Goal: Task Accomplishment & Management: Manage account settings

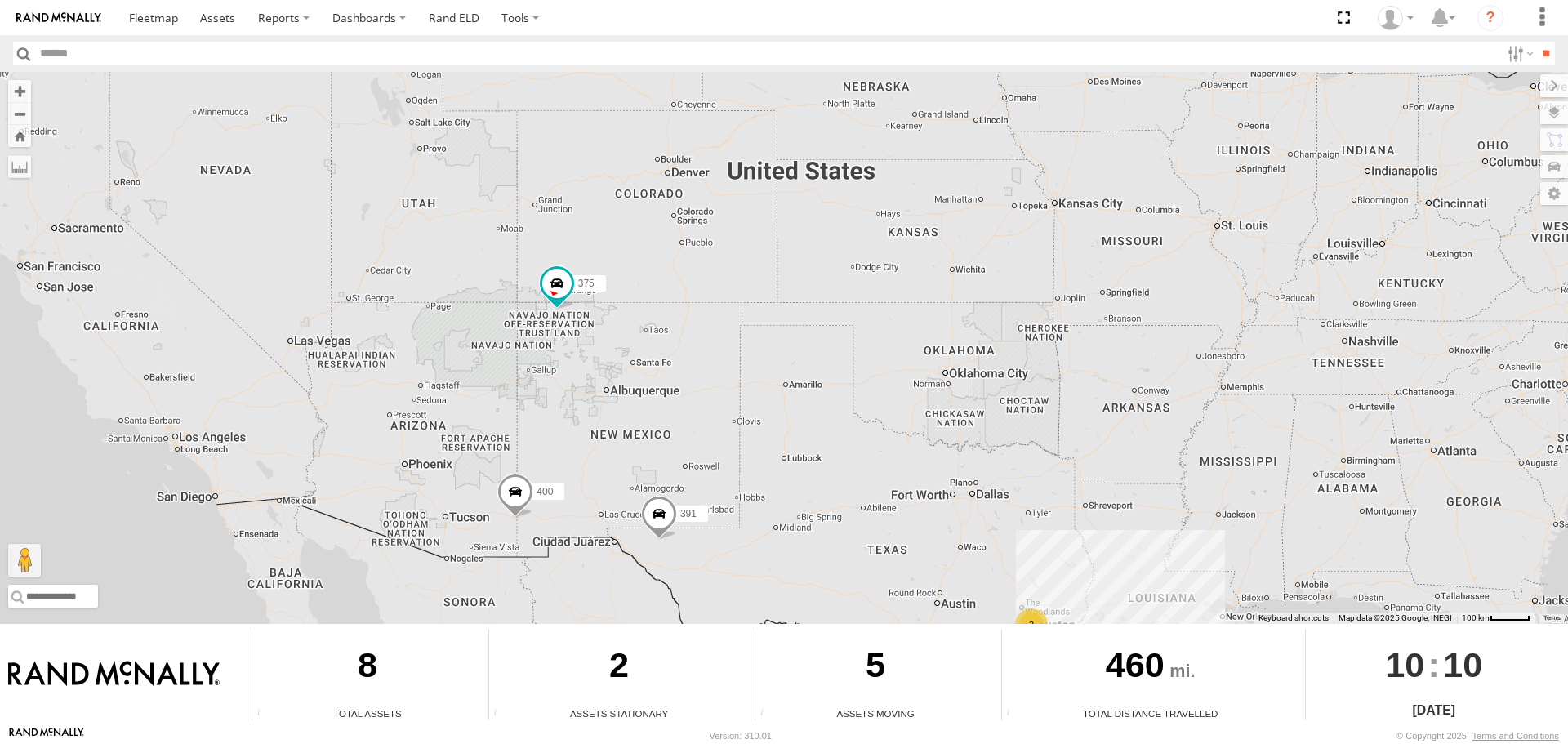
drag, startPoint x: 575, startPoint y: 216, endPoint x: 567, endPoint y: 350, distance: 134.2
click at [567, 350] on div "375 391 3 2 400" at bounding box center [784, 348] width 1568 height 552
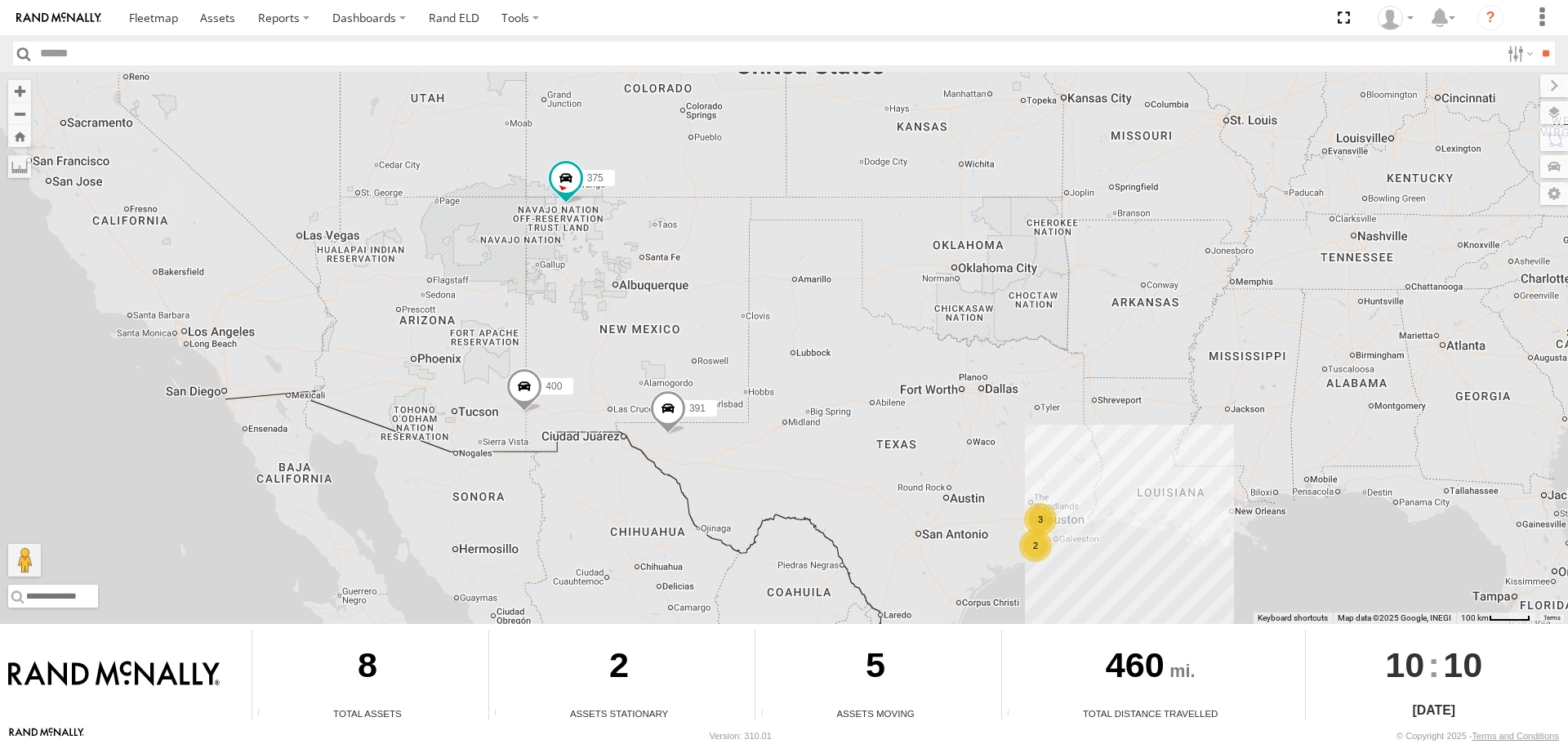
drag, startPoint x: 1008, startPoint y: 470, endPoint x: 1018, endPoint y: 361, distance: 109.5
click at [1018, 361] on div "375 391 3 2 400" at bounding box center [784, 348] width 1568 height 552
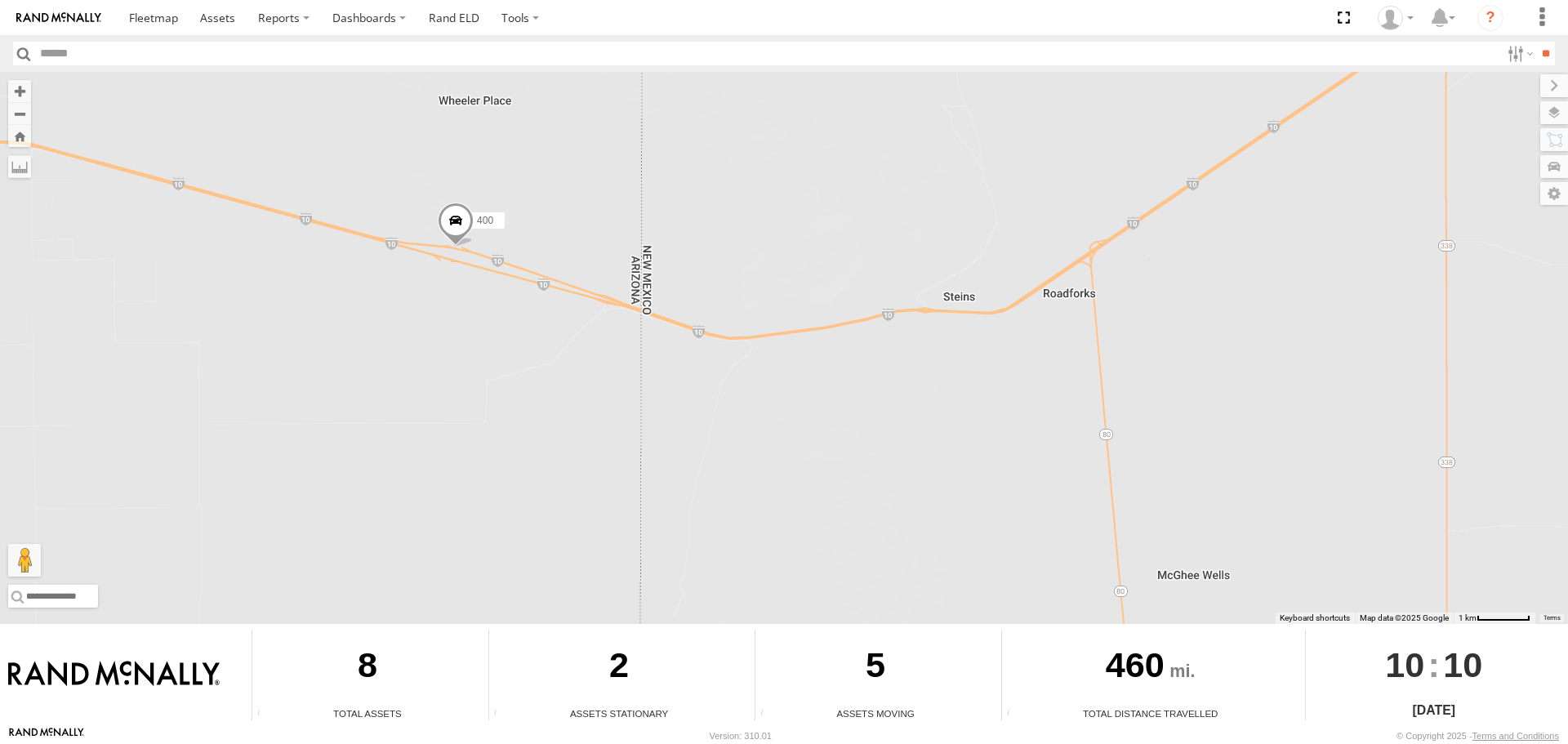
drag, startPoint x: 393, startPoint y: 245, endPoint x: 553, endPoint y: 262, distance: 160.9
click at [553, 262] on div "375 391 400" at bounding box center [784, 348] width 1568 height 552
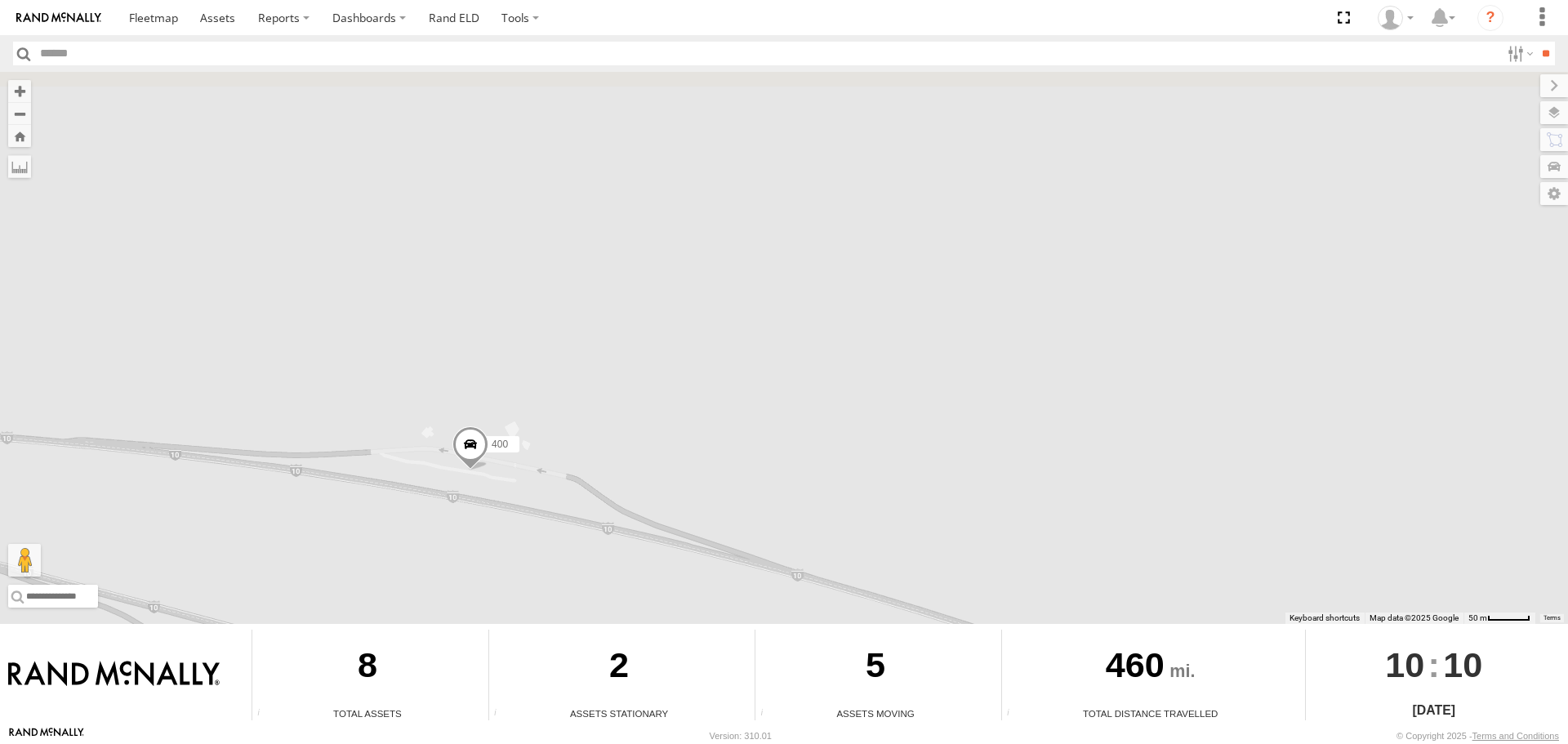
drag, startPoint x: 381, startPoint y: 232, endPoint x: 530, endPoint y: 546, distance: 347.6
click at [530, 546] on div "375 391 400" at bounding box center [784, 348] width 1568 height 552
click at [1551, 114] on label at bounding box center [1538, 112] width 60 height 22
click at [0, 0] on span "Basemaps" at bounding box center [0, 0] width 0 height 0
click at [0, 0] on span "Satellite + Roadmap" at bounding box center [0, 0] width 0 height 0
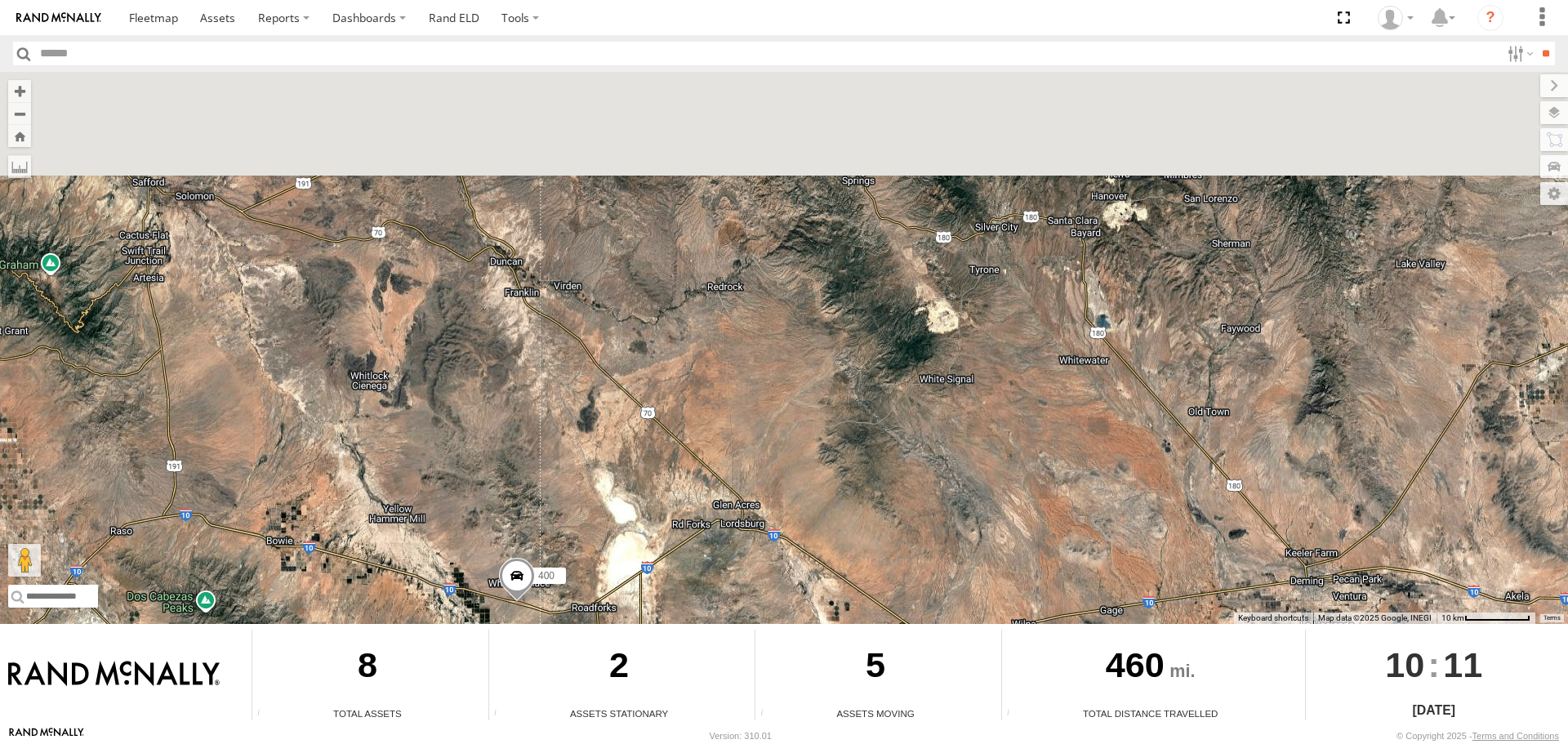
drag, startPoint x: 693, startPoint y: 271, endPoint x: 648, endPoint y: 574, distance: 306.3
click at [656, 563] on div "375 391 400" at bounding box center [784, 348] width 1568 height 552
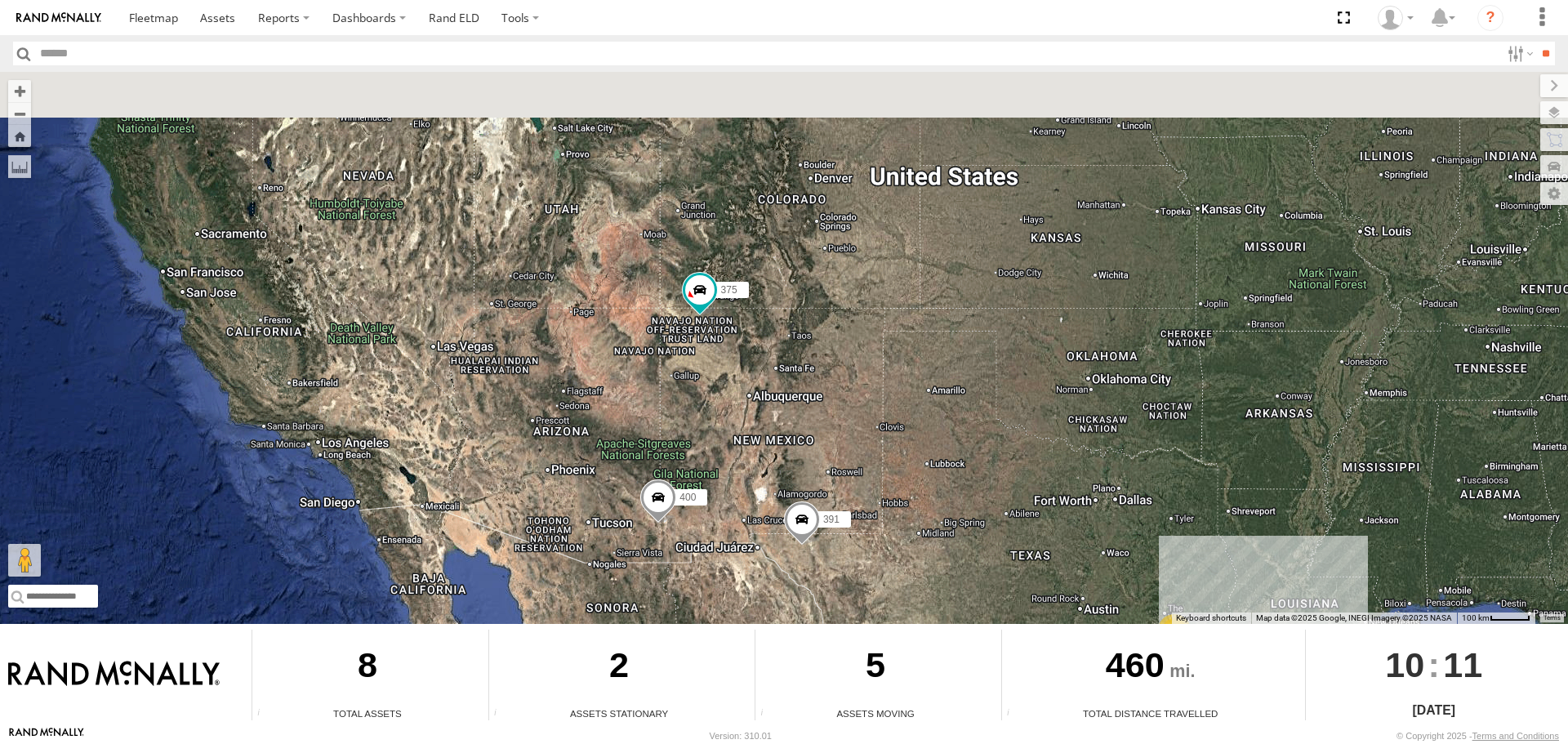
drag, startPoint x: 704, startPoint y: 264, endPoint x: 705, endPoint y: 409, distance: 145.0
click at [705, 409] on div "375 391 400 3 2" at bounding box center [784, 348] width 1568 height 552
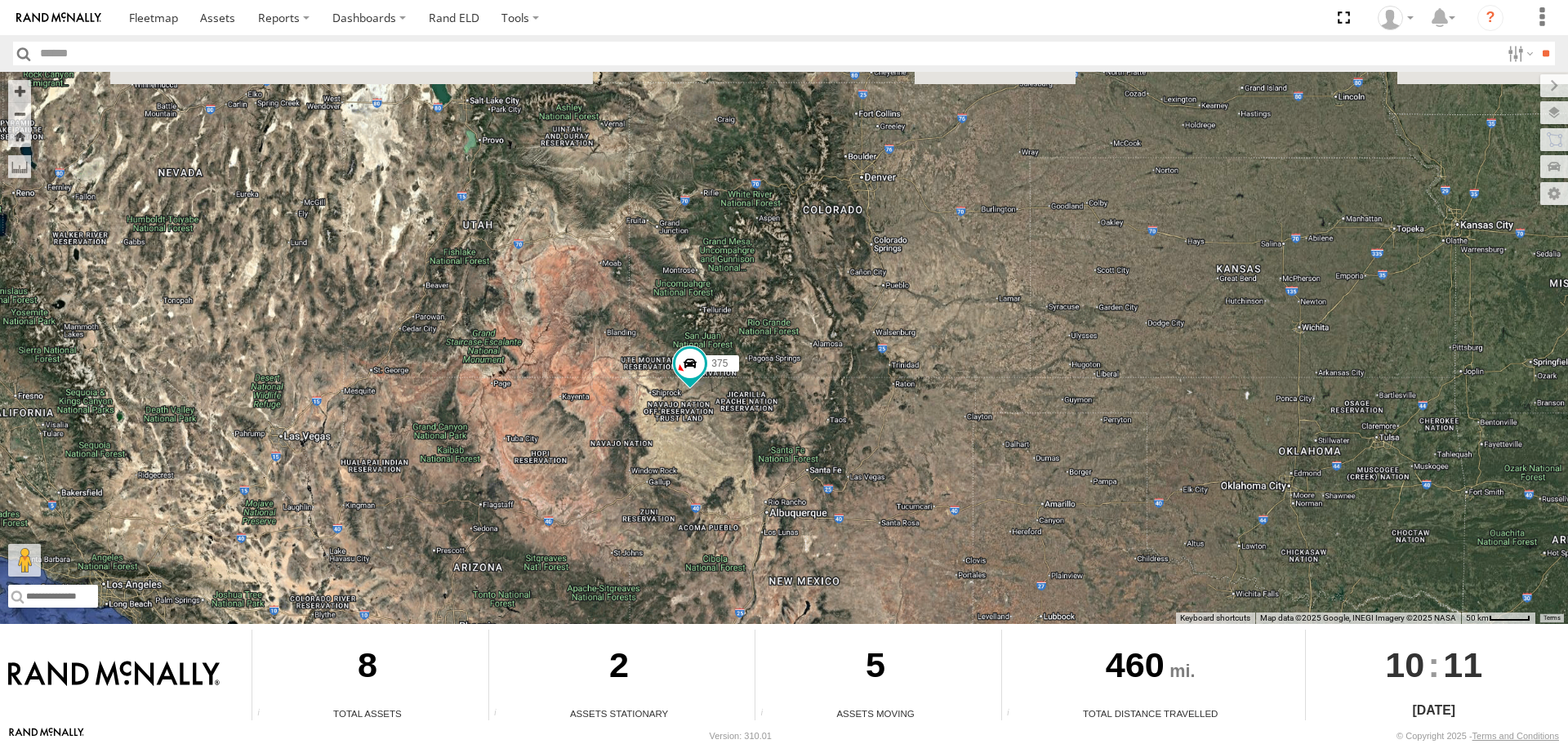
drag, startPoint x: 724, startPoint y: 338, endPoint x: 726, endPoint y: 403, distance: 65.0
click at [726, 403] on div "375 391 400" at bounding box center [784, 348] width 1568 height 552
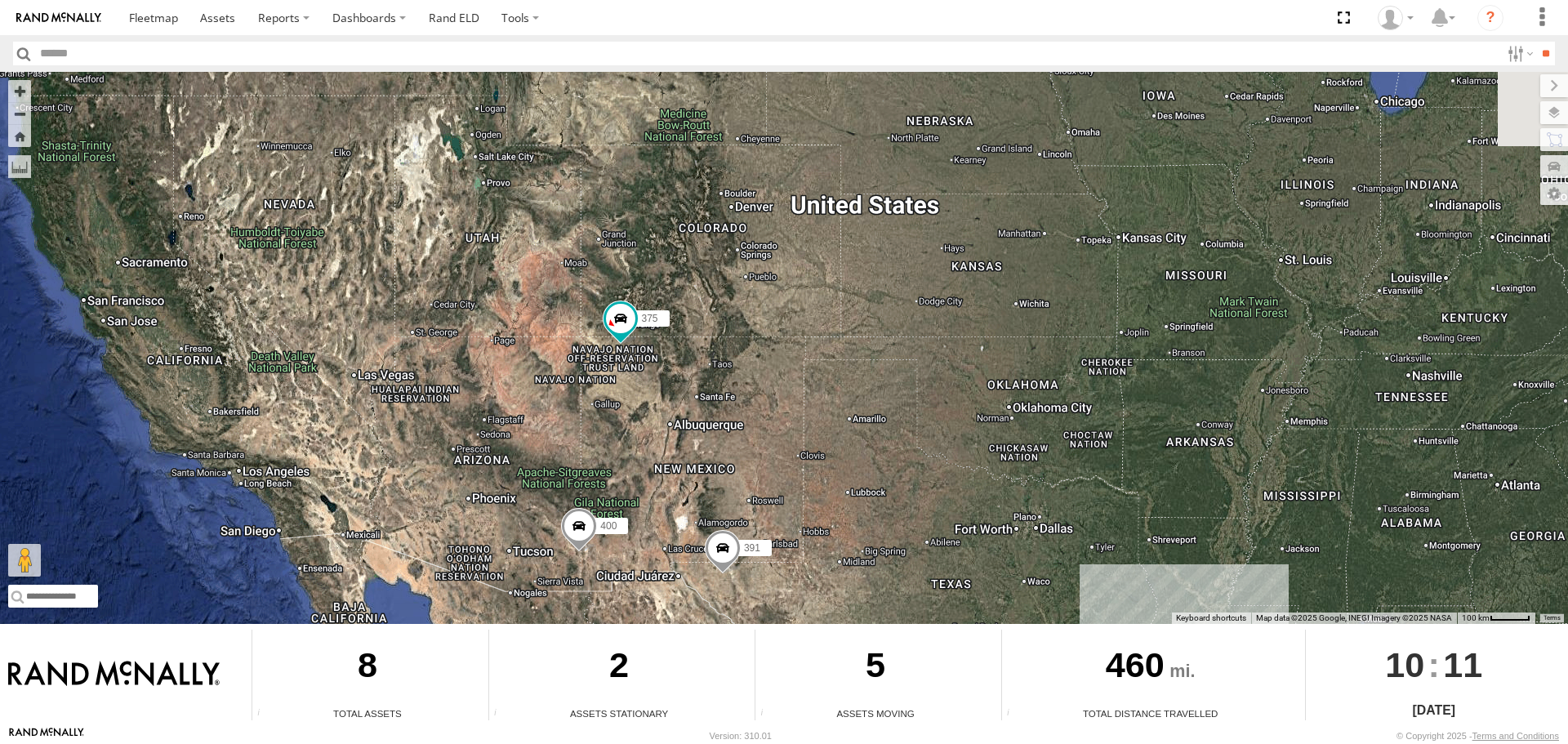
drag, startPoint x: 612, startPoint y: 202, endPoint x: 679, endPoint y: 400, distance: 209.0
click at [679, 400] on div "375 391 3 2 400" at bounding box center [784, 348] width 1568 height 552
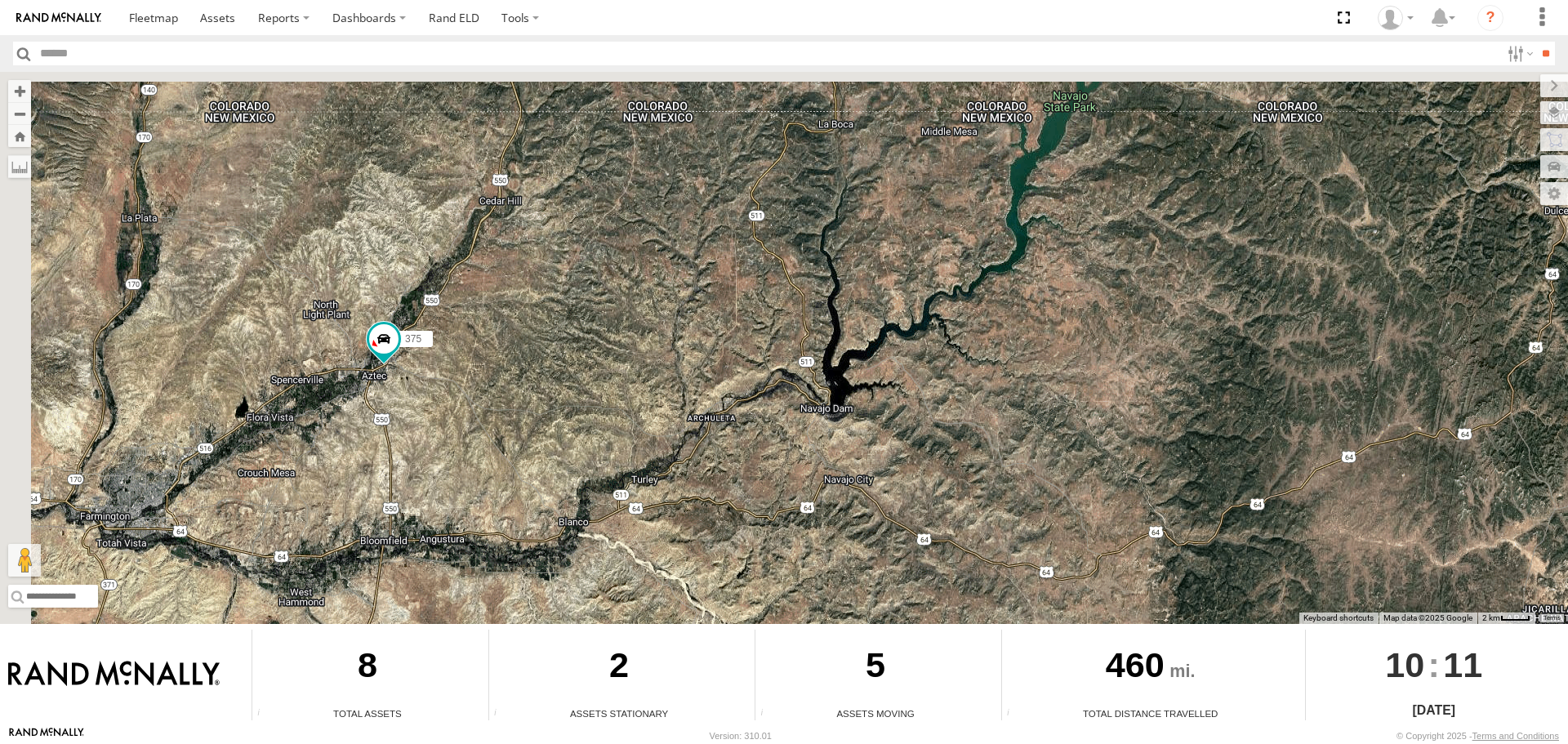
drag, startPoint x: 323, startPoint y: 272, endPoint x: 503, endPoint y: 462, distance: 261.7
click at [503, 462] on div "375 391 400" at bounding box center [784, 348] width 1568 height 552
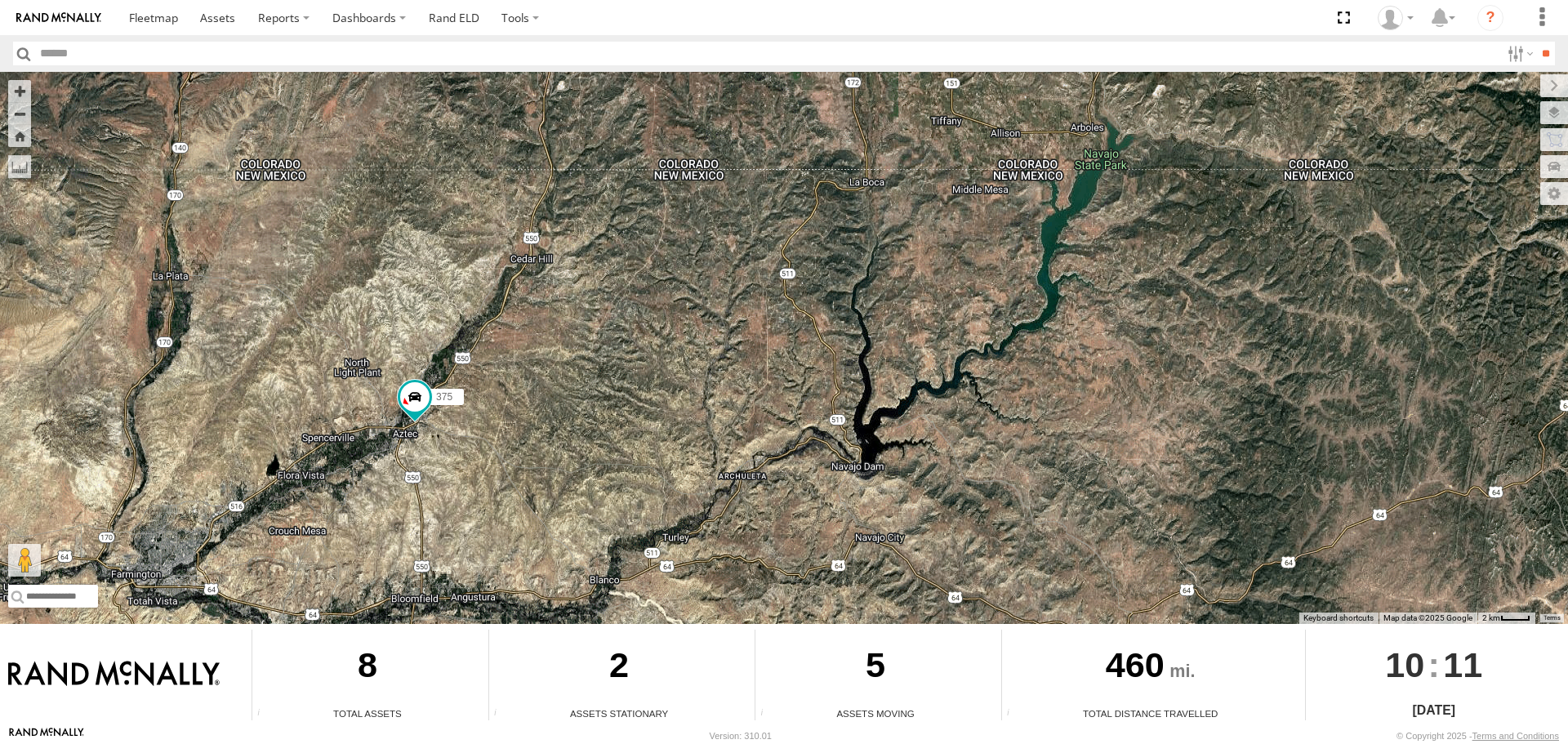
drag, startPoint x: 562, startPoint y: 274, endPoint x: 590, endPoint y: 324, distance: 57.3
click at [590, 324] on div "375 391 400" at bounding box center [784, 348] width 1568 height 552
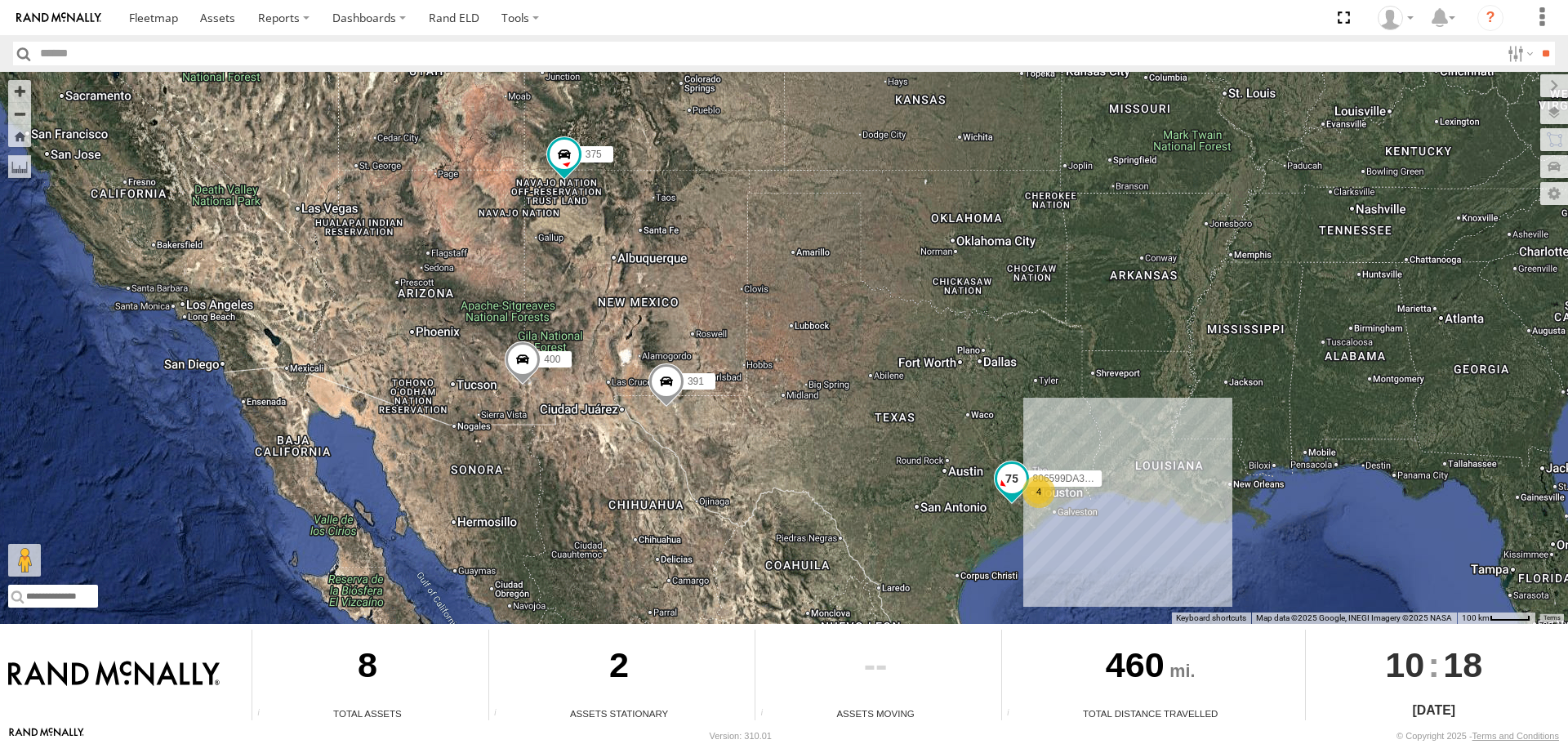
click at [1013, 483] on span at bounding box center [1011, 478] width 29 height 29
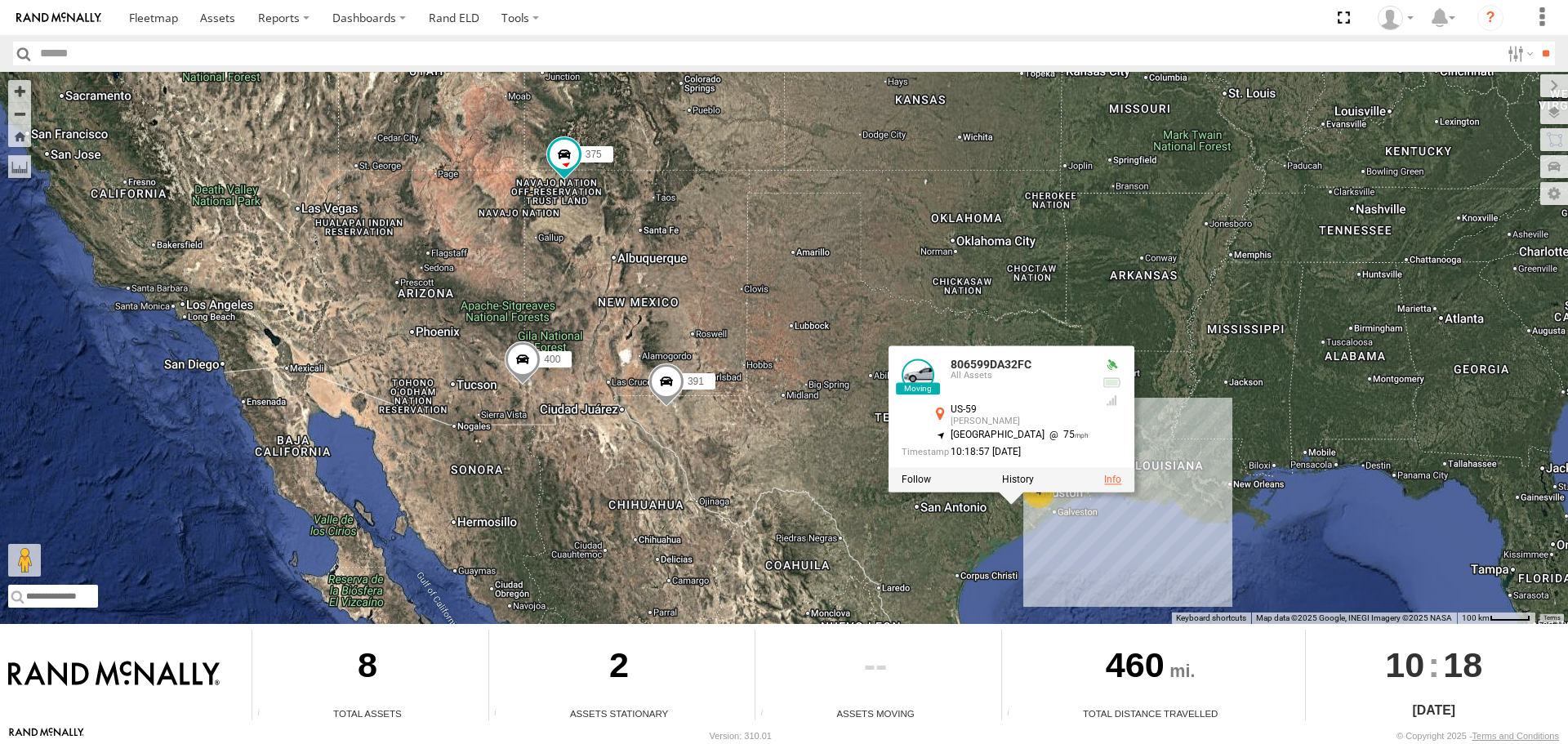
click at [1104, 479] on link at bounding box center [1113, 480] width 17 height 11
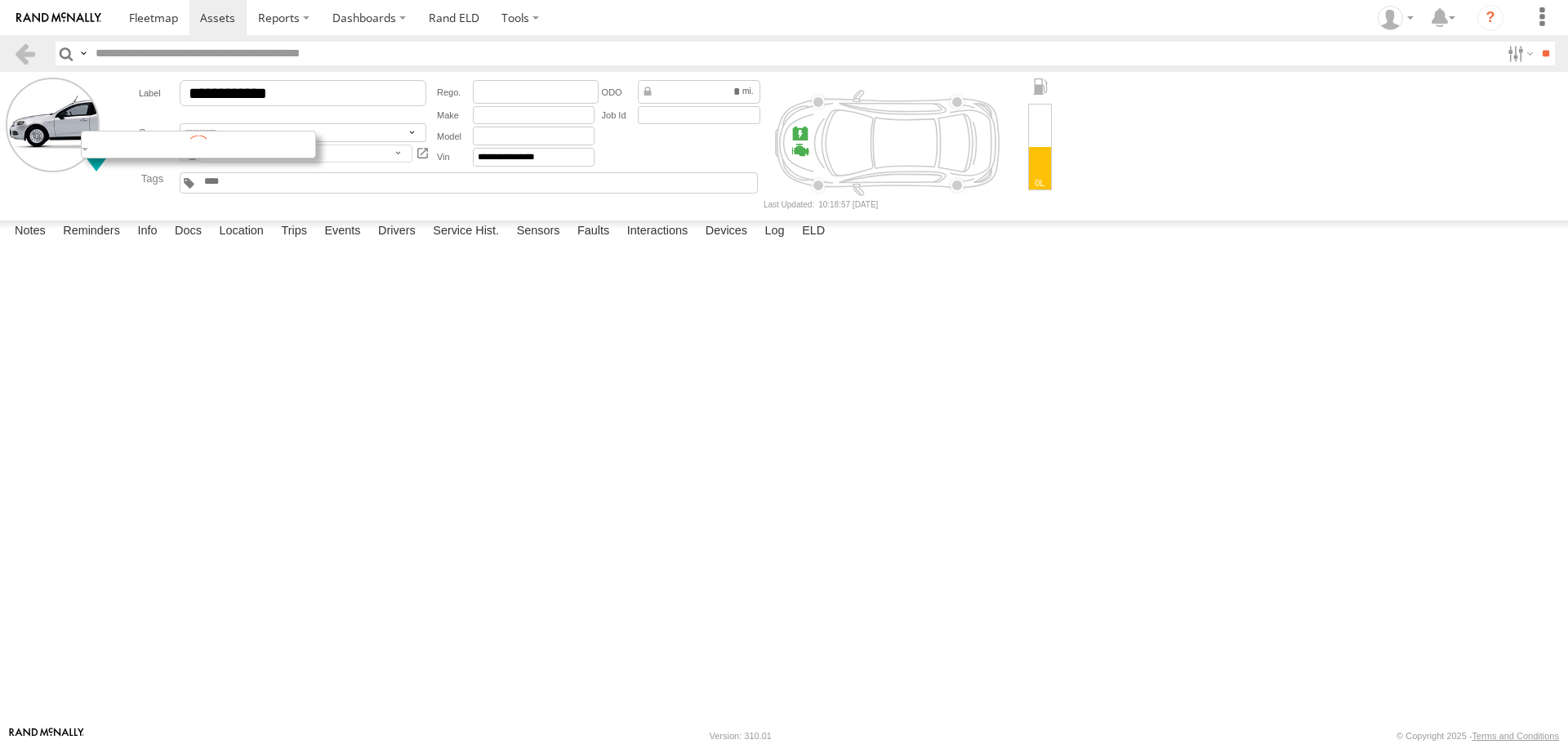
click at [96, 149] on div at bounding box center [198, 144] width 235 height 28
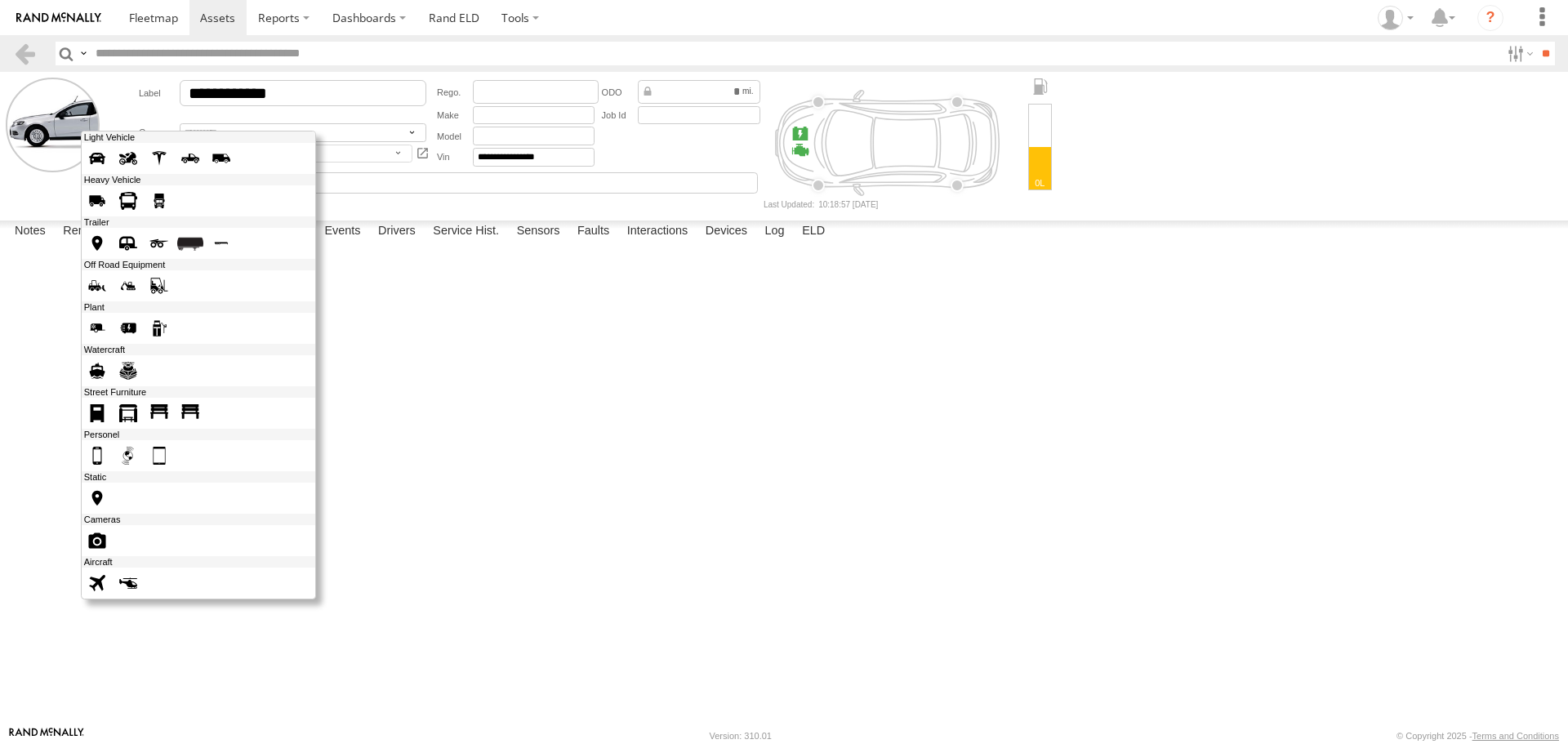
click at [164, 203] on span at bounding box center [159, 201] width 26 height 26
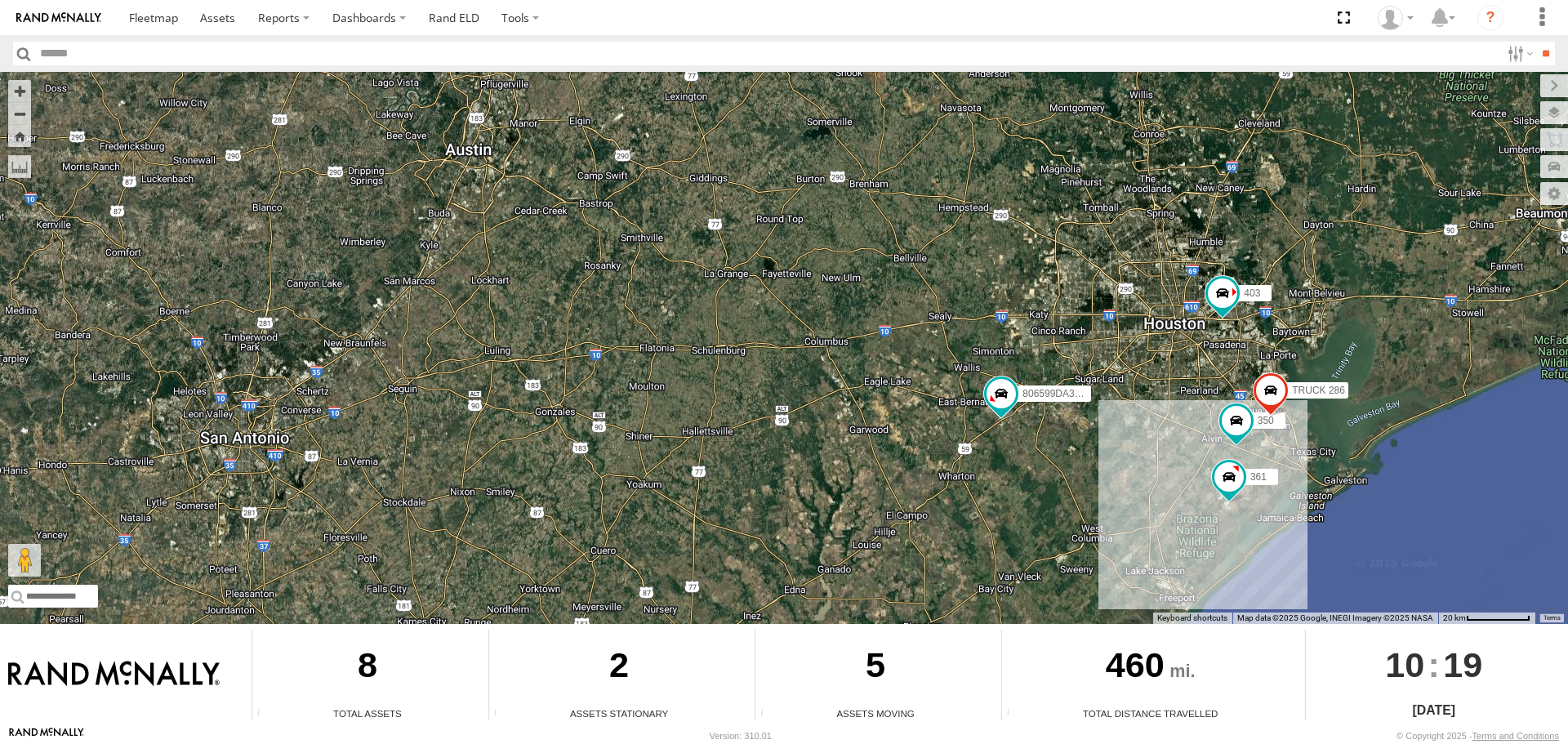
click at [1276, 379] on span at bounding box center [1271, 394] width 36 height 44
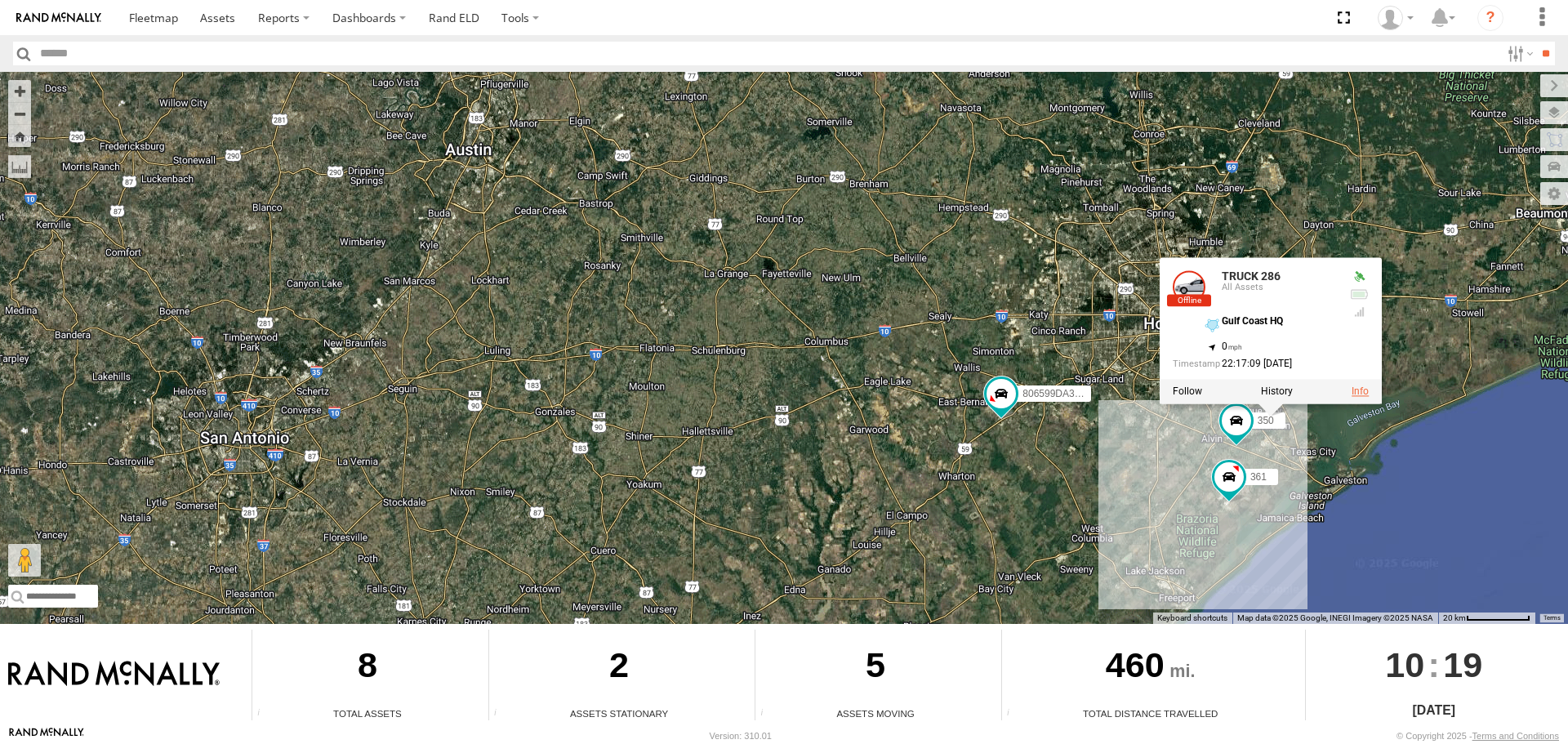
click at [1361, 391] on link at bounding box center [1360, 392] width 17 height 11
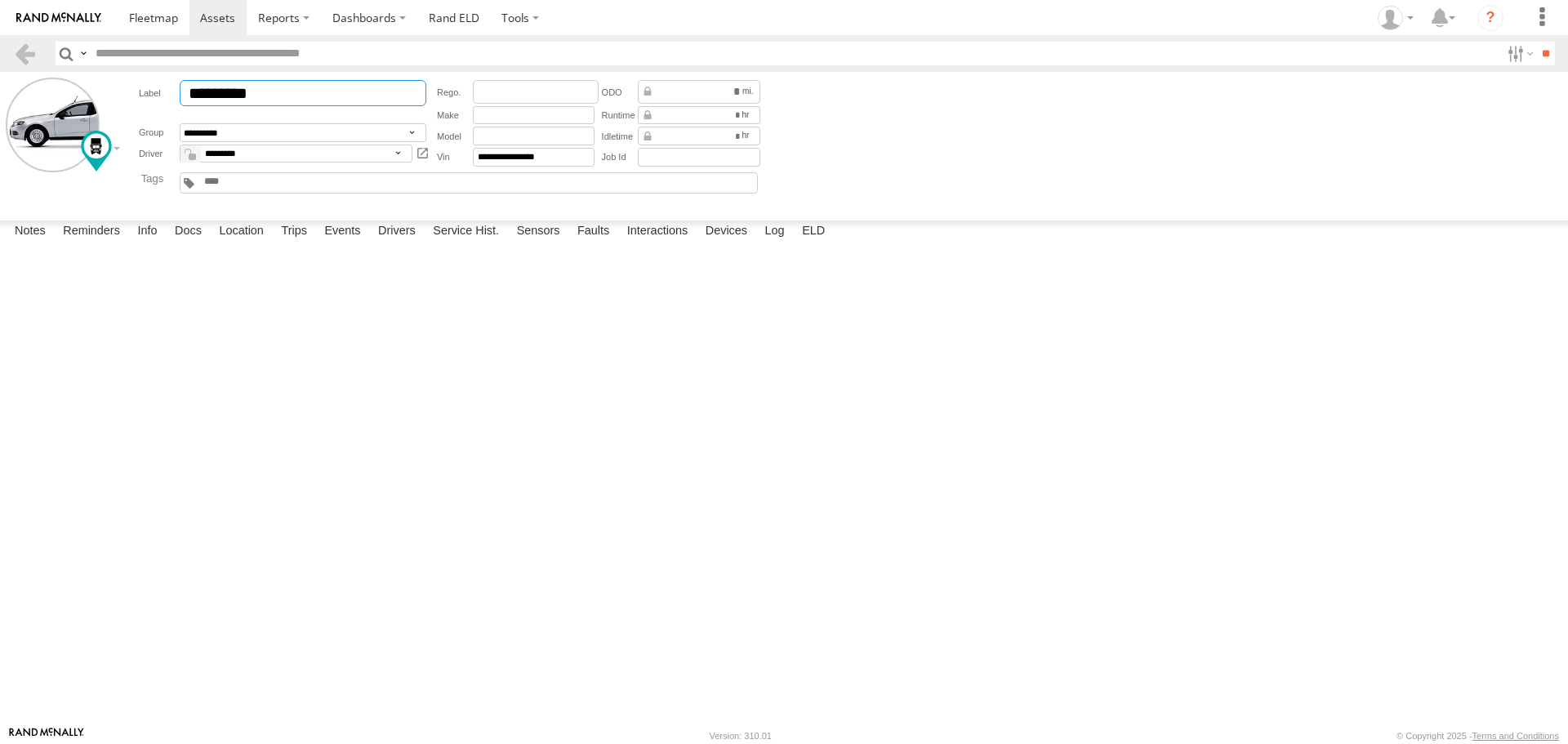
click at [293, 88] on input "*********" at bounding box center [303, 93] width 246 height 26
type input "*"
type input "*********"
click at [0, 0] on div "Date/Time Type Note Status" at bounding box center [0, 0] width 0 height 0
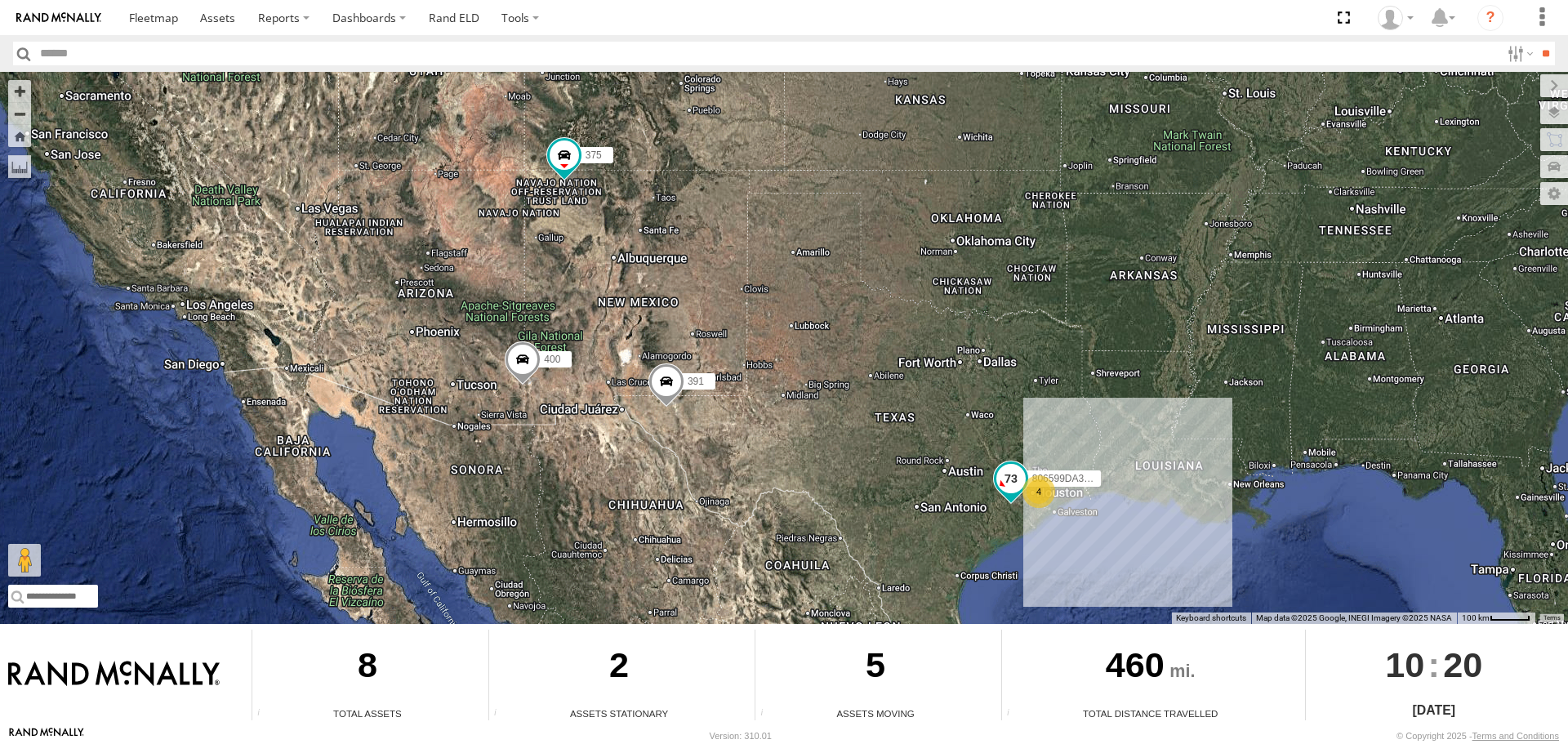
click at [1012, 479] on span at bounding box center [1010, 478] width 29 height 29
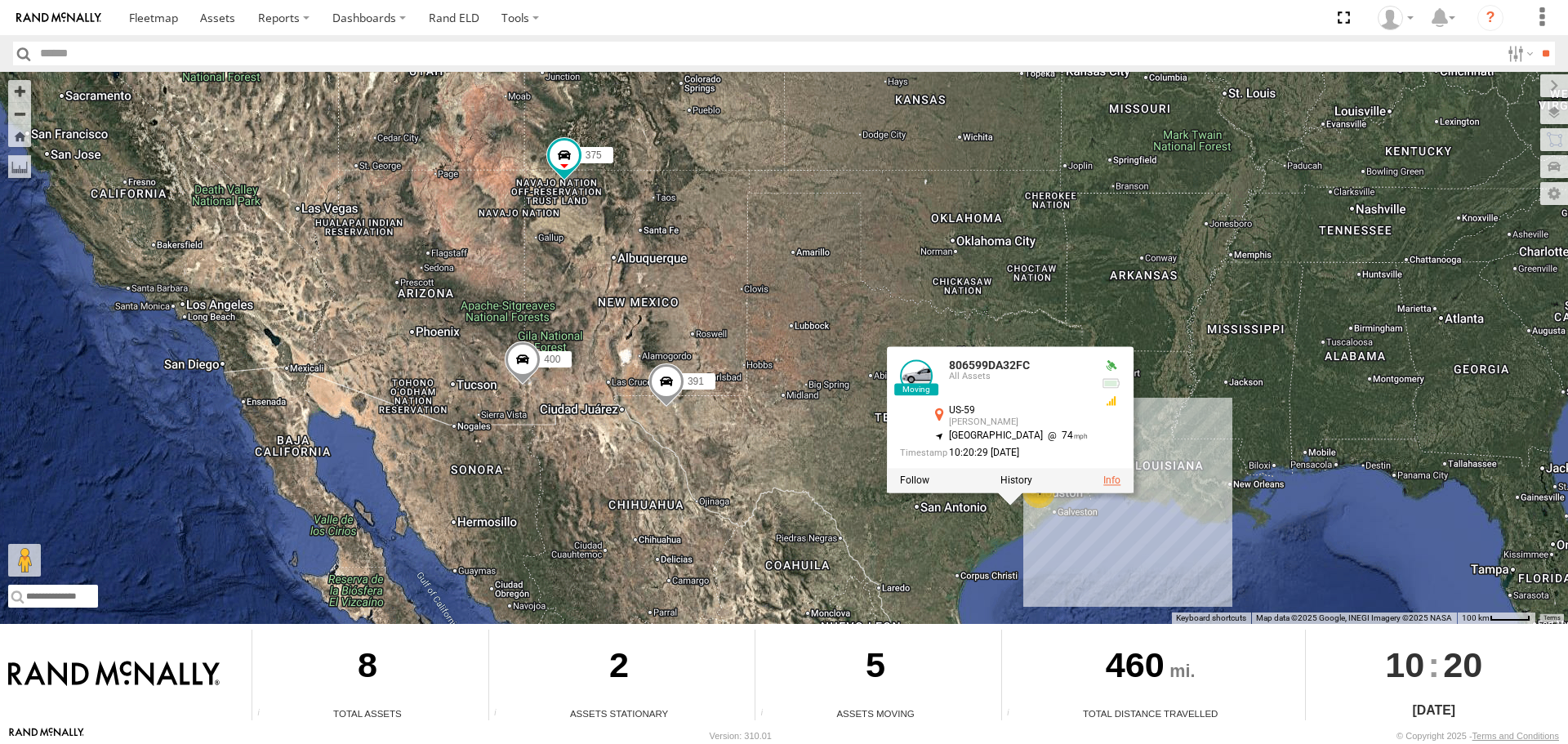
click at [1103, 479] on link at bounding box center [1112, 481] width 17 height 11
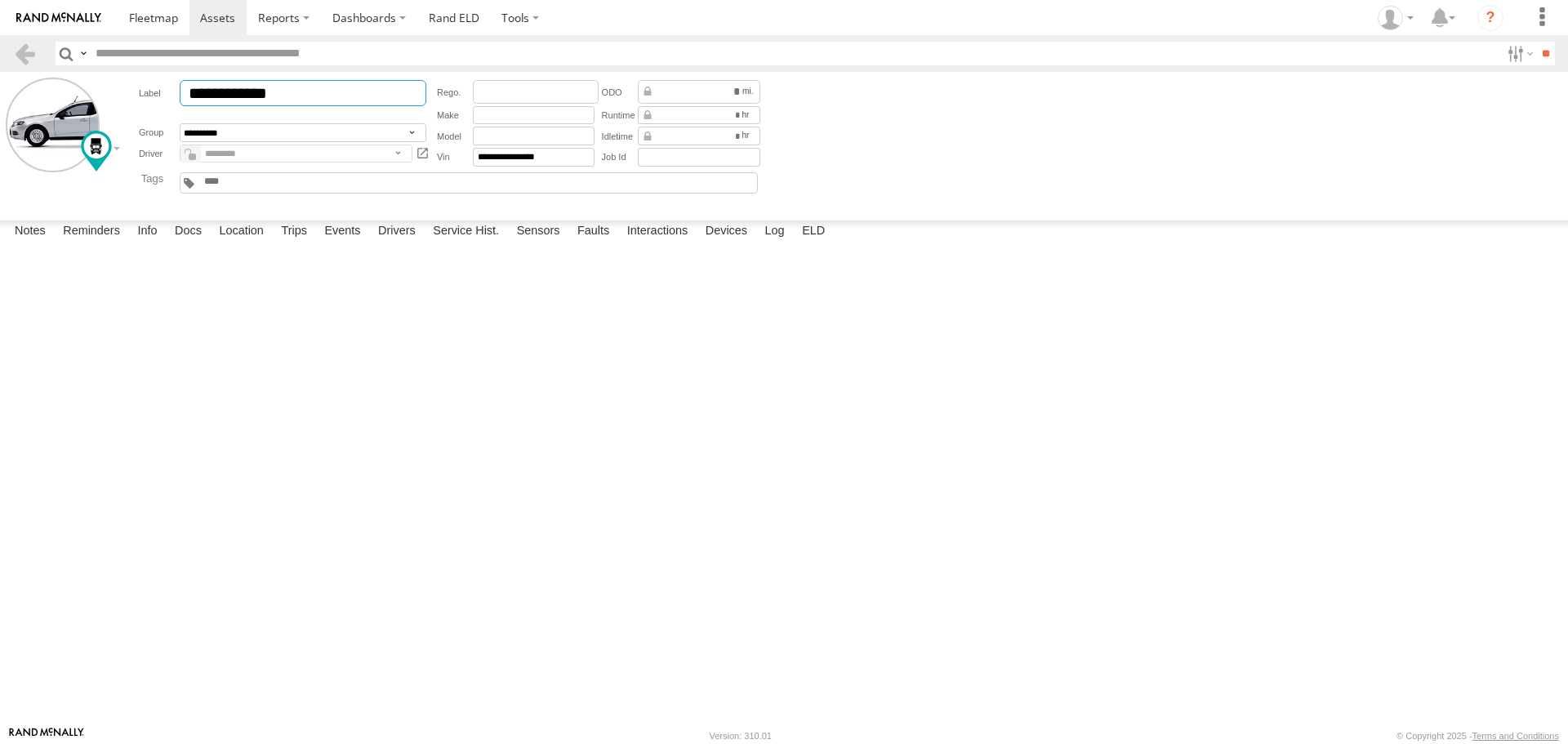
click at [309, 93] on input "**********" at bounding box center [303, 93] width 246 height 26
type input "*"
type input "*********"
click at [325, 213] on main "**********" at bounding box center [784, 399] width 1568 height 654
click at [504, 112] on input "text" at bounding box center [533, 115] width 122 height 19
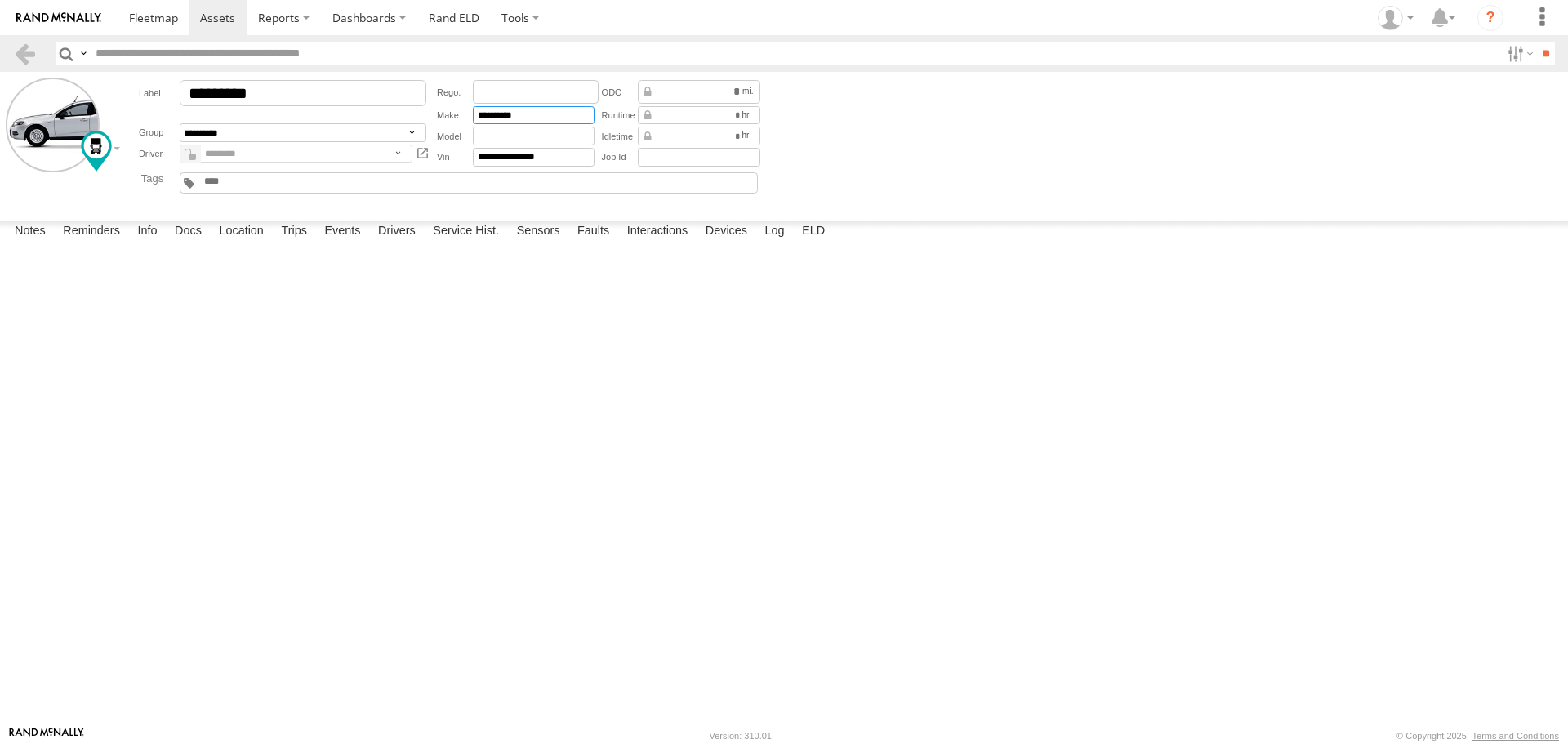
type input "**********"
click at [191, 216] on main "**********" at bounding box center [784, 399] width 1568 height 654
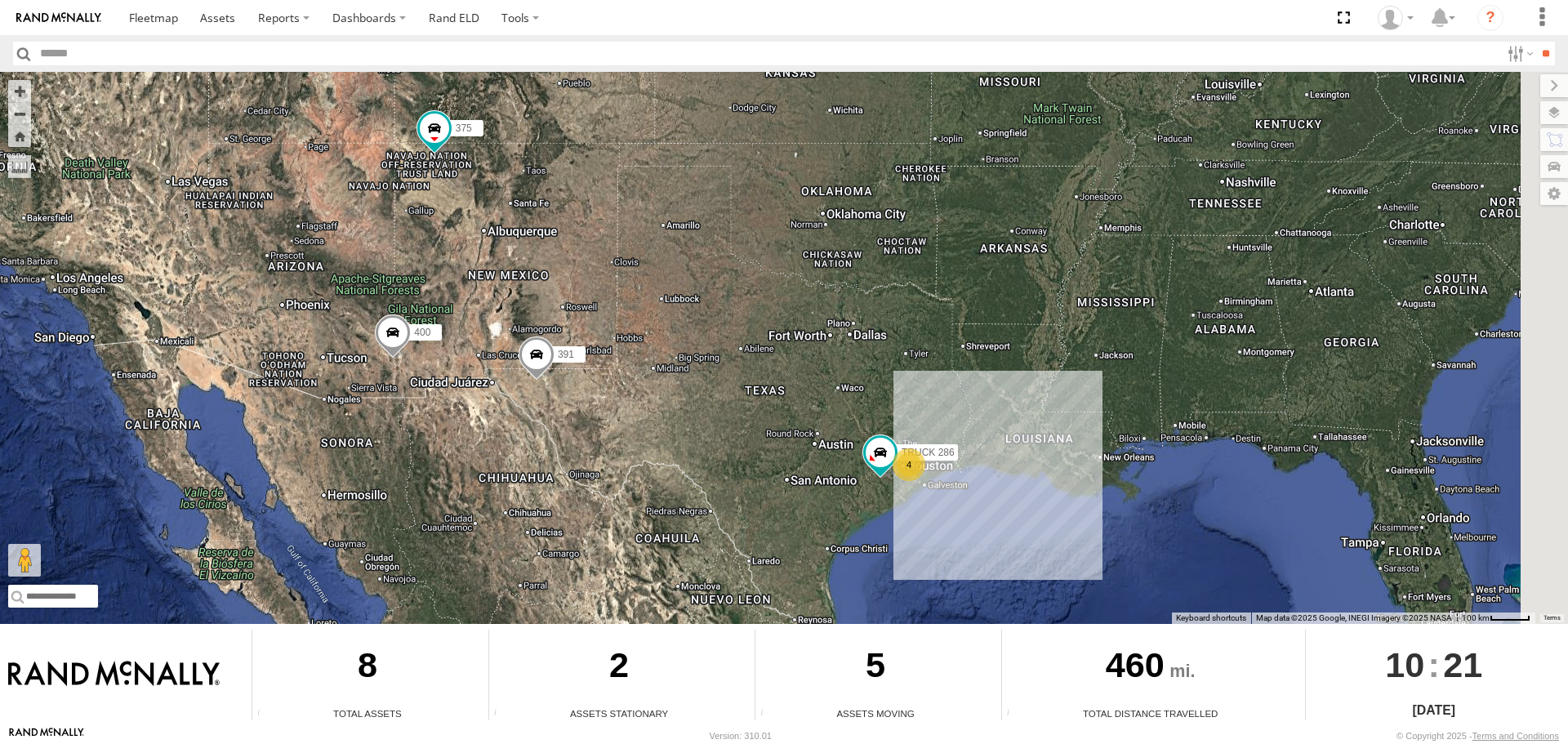
drag, startPoint x: 956, startPoint y: 448, endPoint x: 801, endPoint y: 414, distance: 158.7
click at [801, 414] on div "375 391 4 TRUCK 286 400" at bounding box center [784, 348] width 1568 height 552
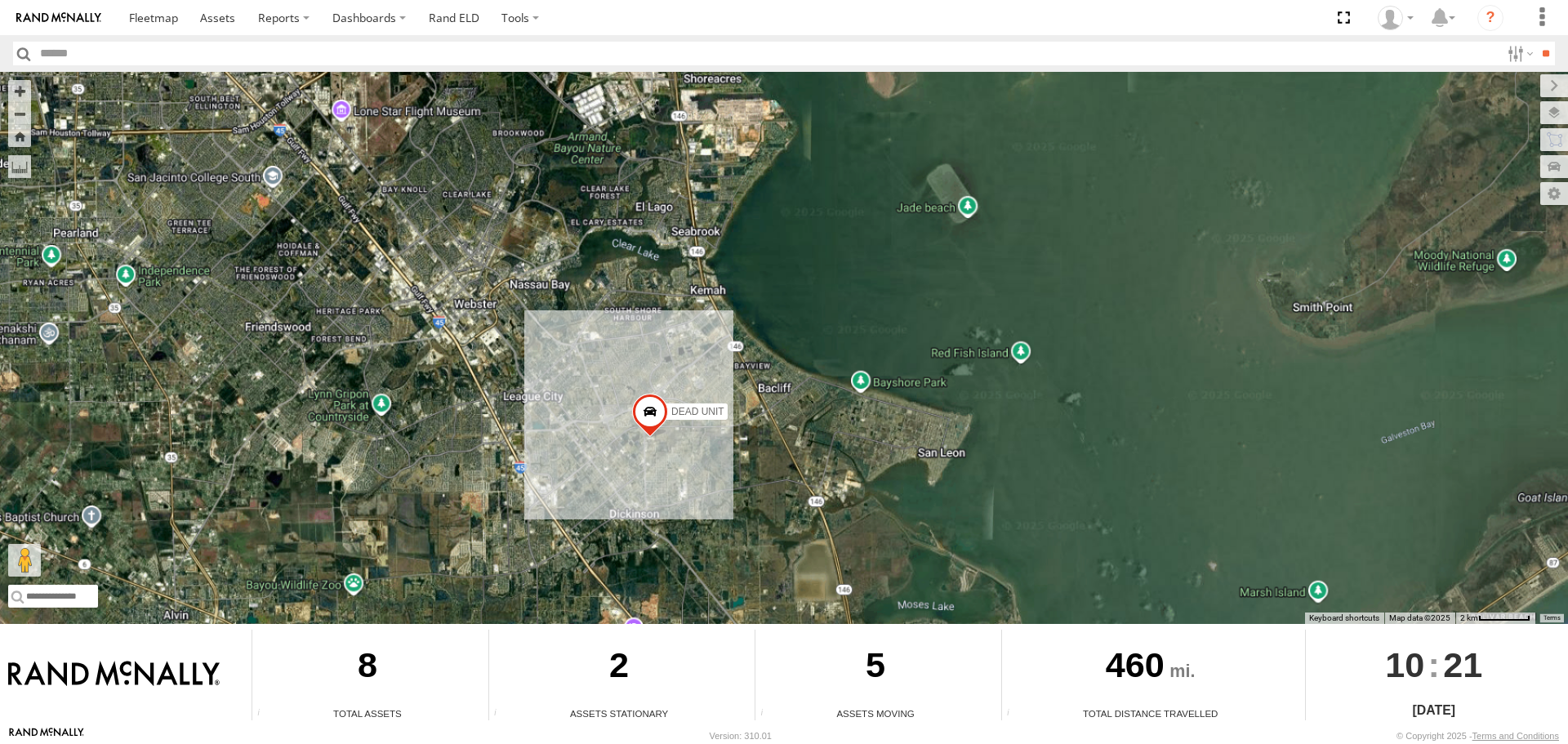
drag, startPoint x: 559, startPoint y: 526, endPoint x: 708, endPoint y: 409, distance: 189.4
click at [694, 427] on div "375 391 TRUCK 286 400 403 361 350 DEAD UNIT" at bounding box center [784, 348] width 1568 height 552
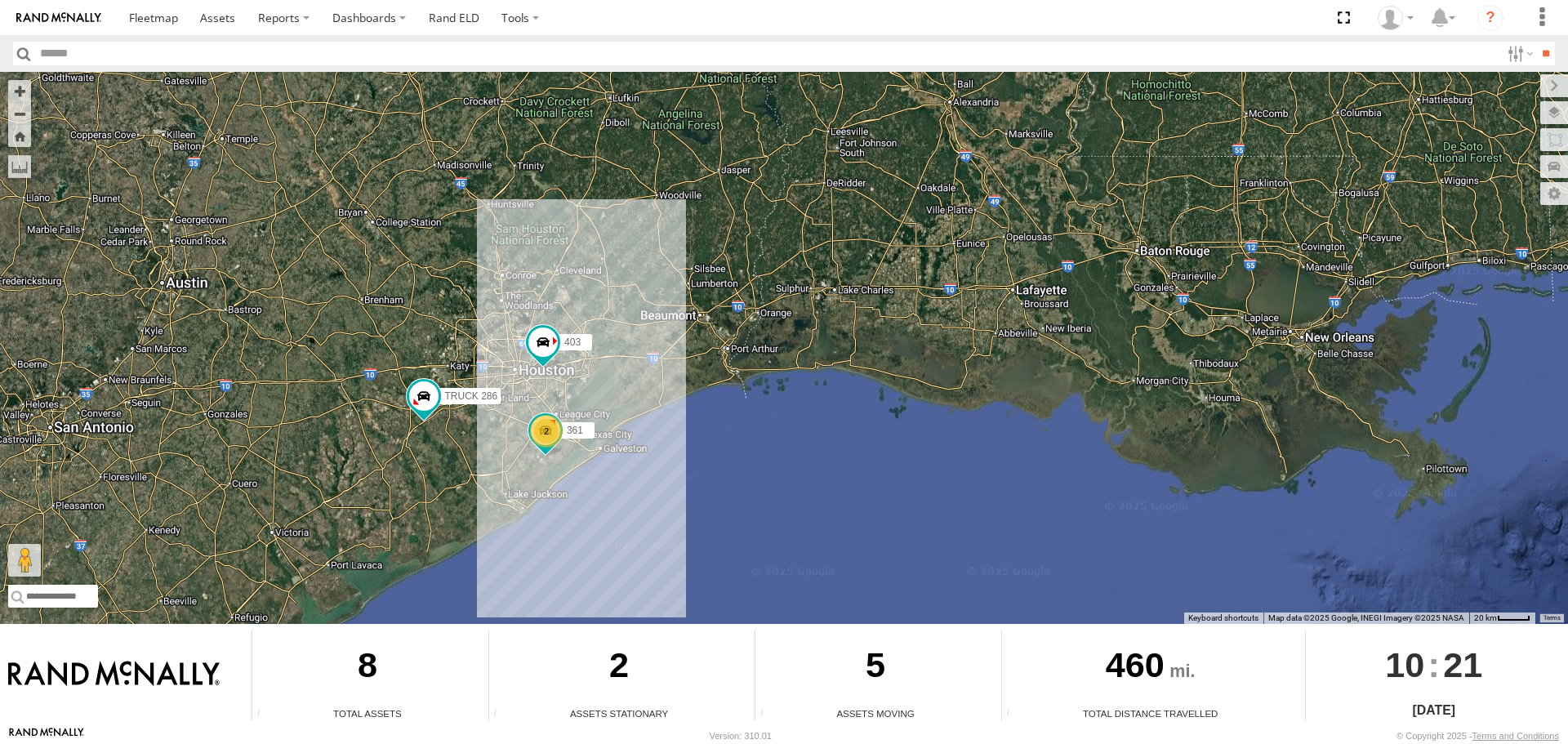
drag, startPoint x: 307, startPoint y: 365, endPoint x: 450, endPoint y: 324, distance: 148.8
click at [450, 324] on div "375 391 TRUCK 286 400 403 361 2" at bounding box center [784, 348] width 1568 height 552
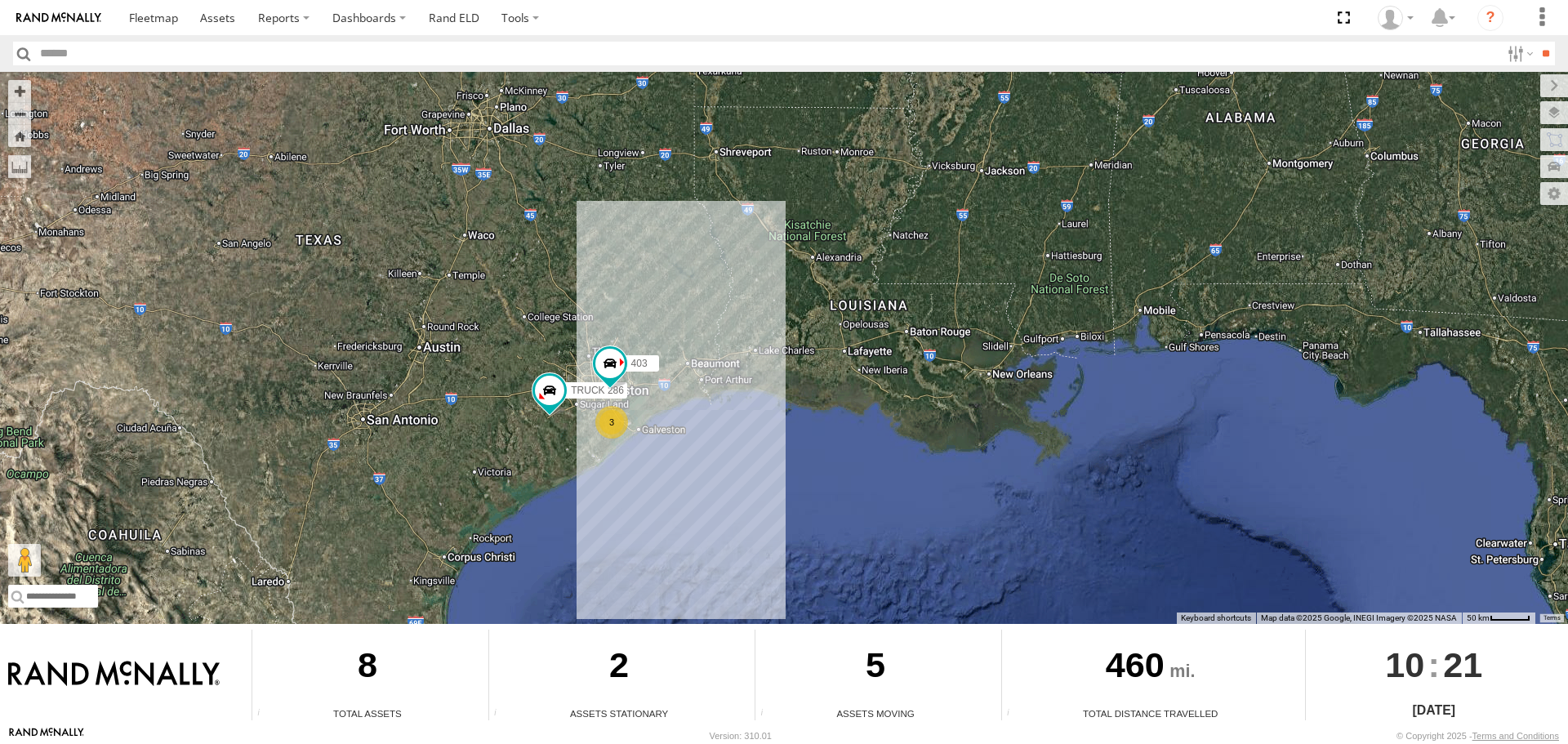
drag, startPoint x: 463, startPoint y: 324, endPoint x: 479, endPoint y: 421, distance: 98.3
click at [479, 421] on div "375 391 TRUCK 286 400 403 3" at bounding box center [784, 348] width 1568 height 552
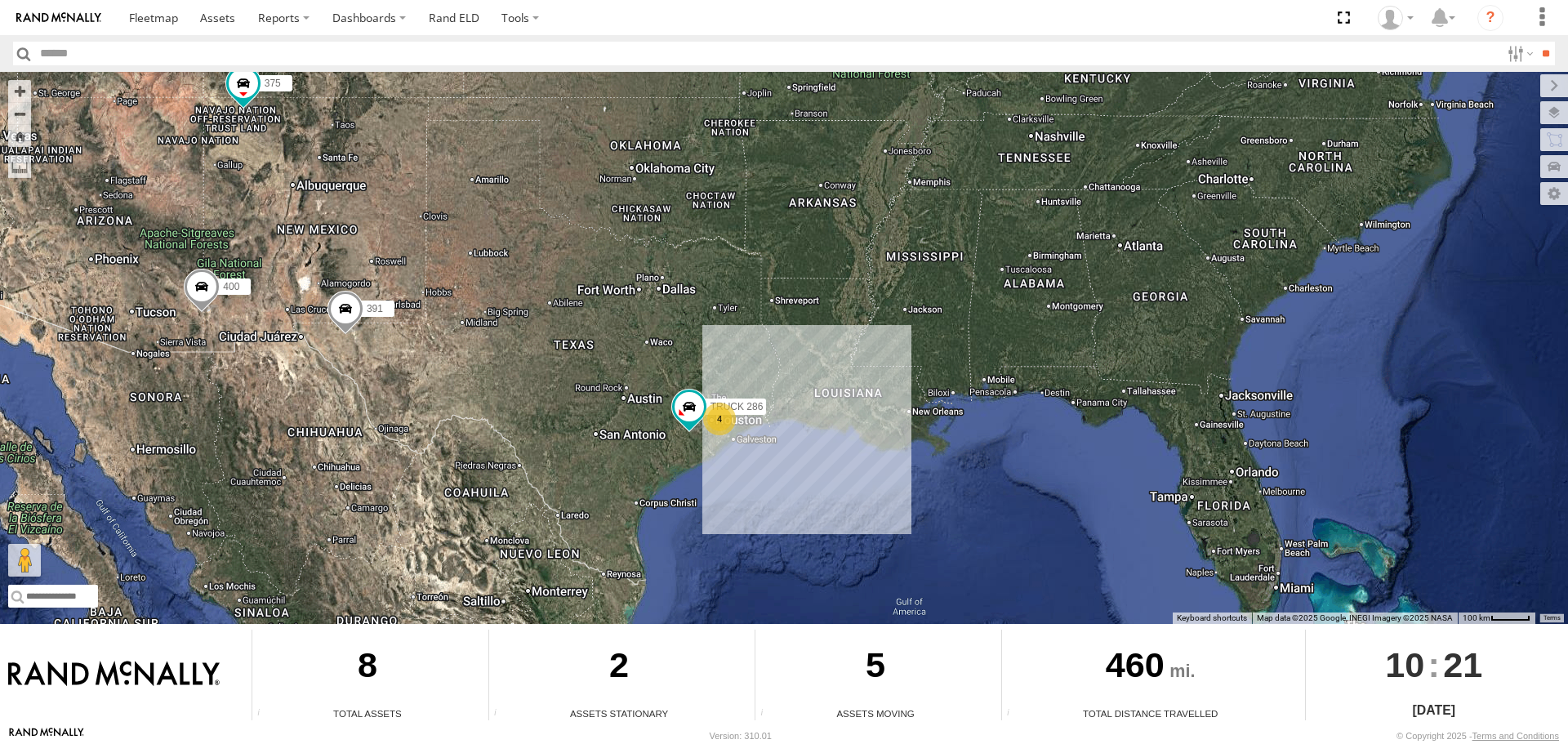
drag, startPoint x: 333, startPoint y: 355, endPoint x: 504, endPoint y: 354, distance: 171.0
click at [503, 354] on div "375 391 TRUCK 286 400 4" at bounding box center [784, 348] width 1568 height 552
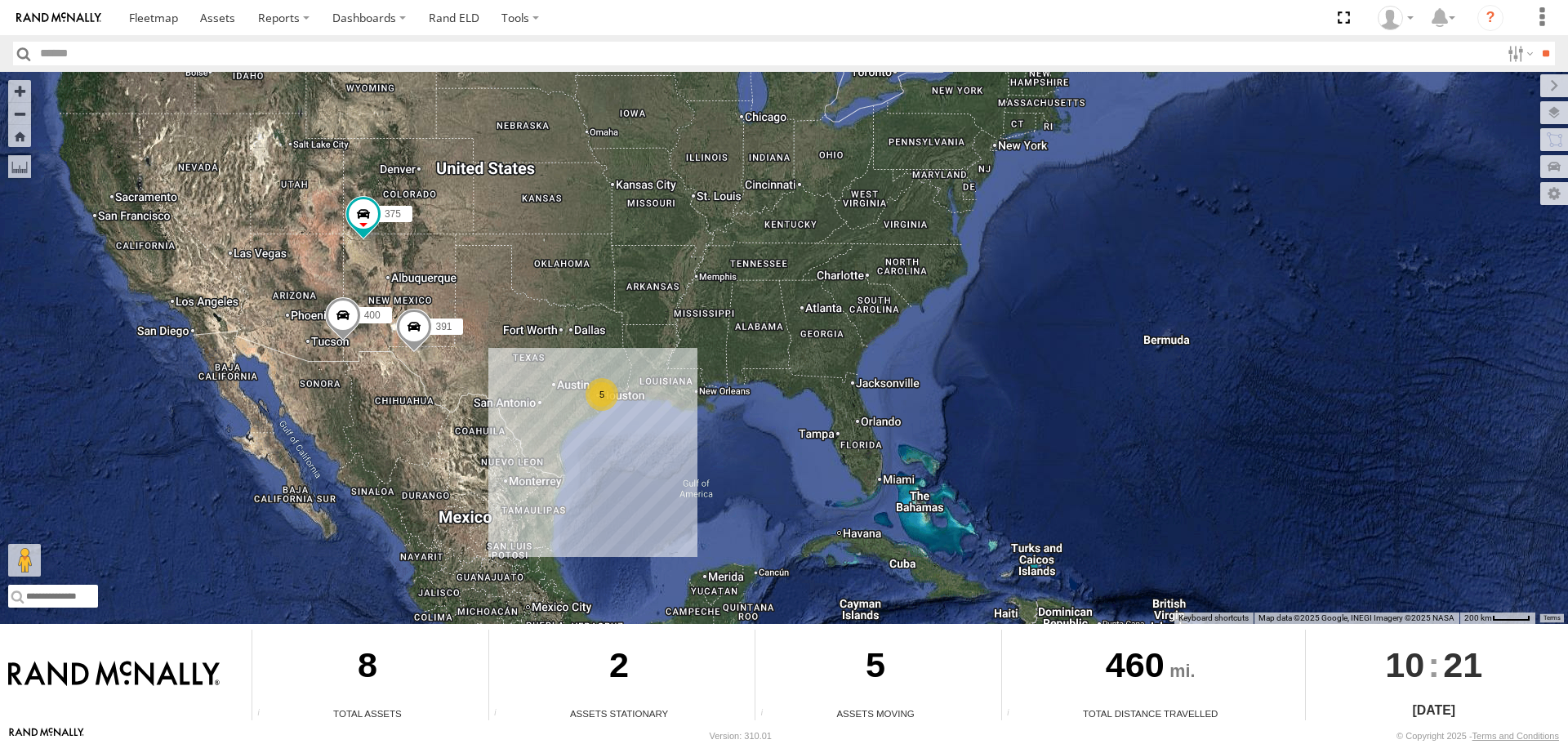
drag, startPoint x: 336, startPoint y: 326, endPoint x: 368, endPoint y: 347, distance: 38.3
click at [368, 347] on div "375 391 400 5" at bounding box center [784, 348] width 1568 height 552
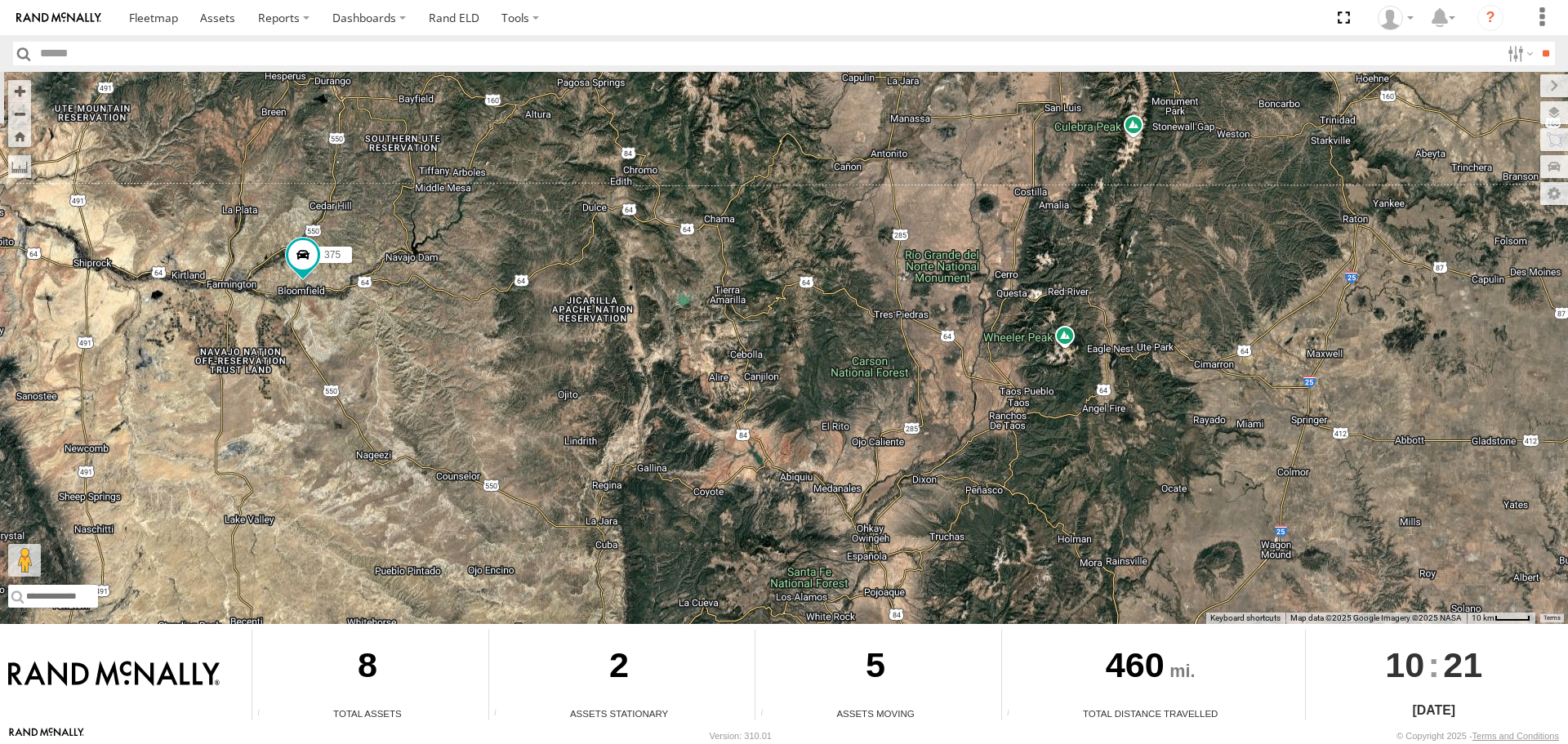
drag, startPoint x: 332, startPoint y: 248, endPoint x: 336, endPoint y: 330, distance: 82.1
click at [336, 330] on div "375 391 400" at bounding box center [784, 348] width 1568 height 552
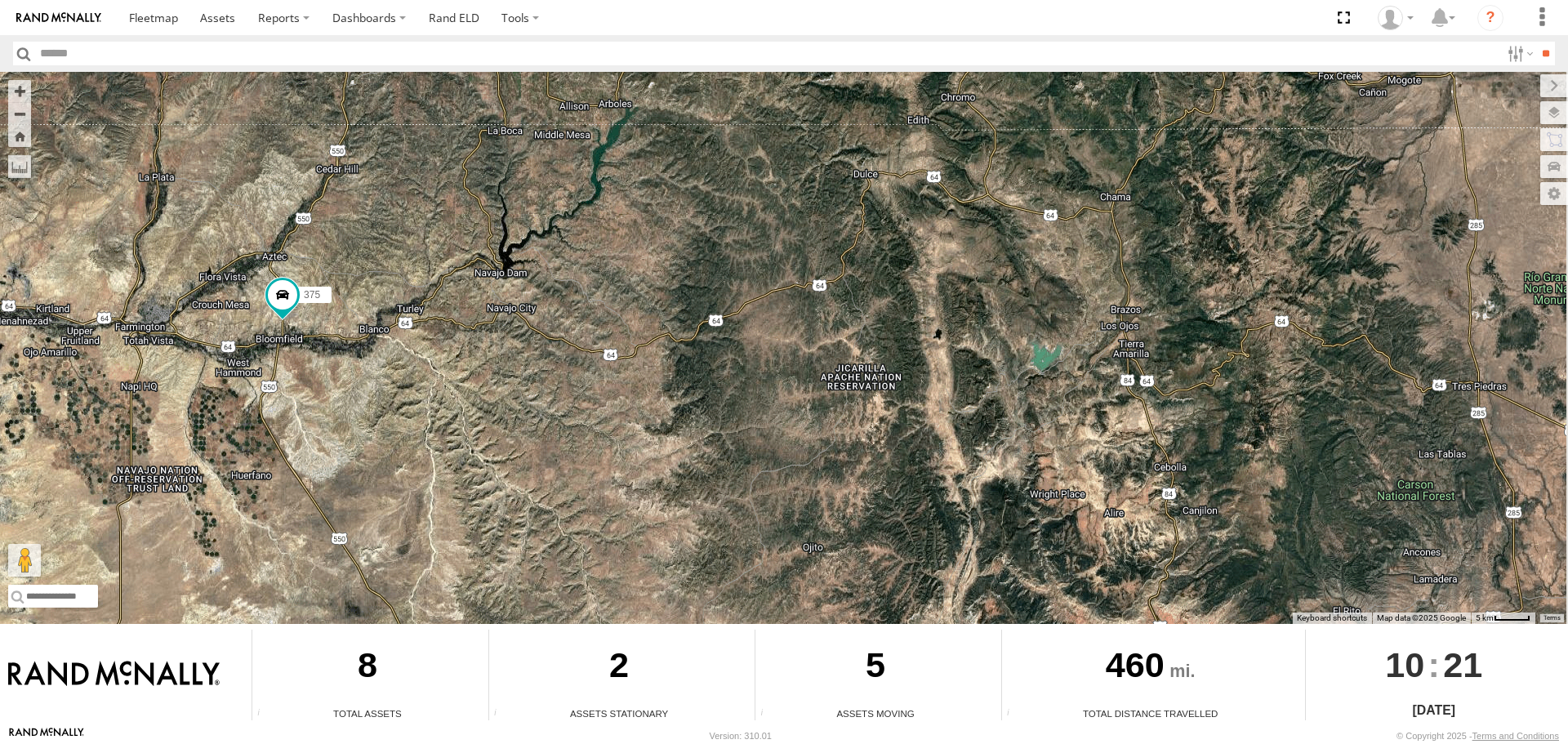
drag, startPoint x: 379, startPoint y: 266, endPoint x: 371, endPoint y: 296, distance: 31.0
click at [371, 296] on div "375 391 400" at bounding box center [784, 348] width 1568 height 552
